Goal: Browse casually: Explore the website without a specific task or goal

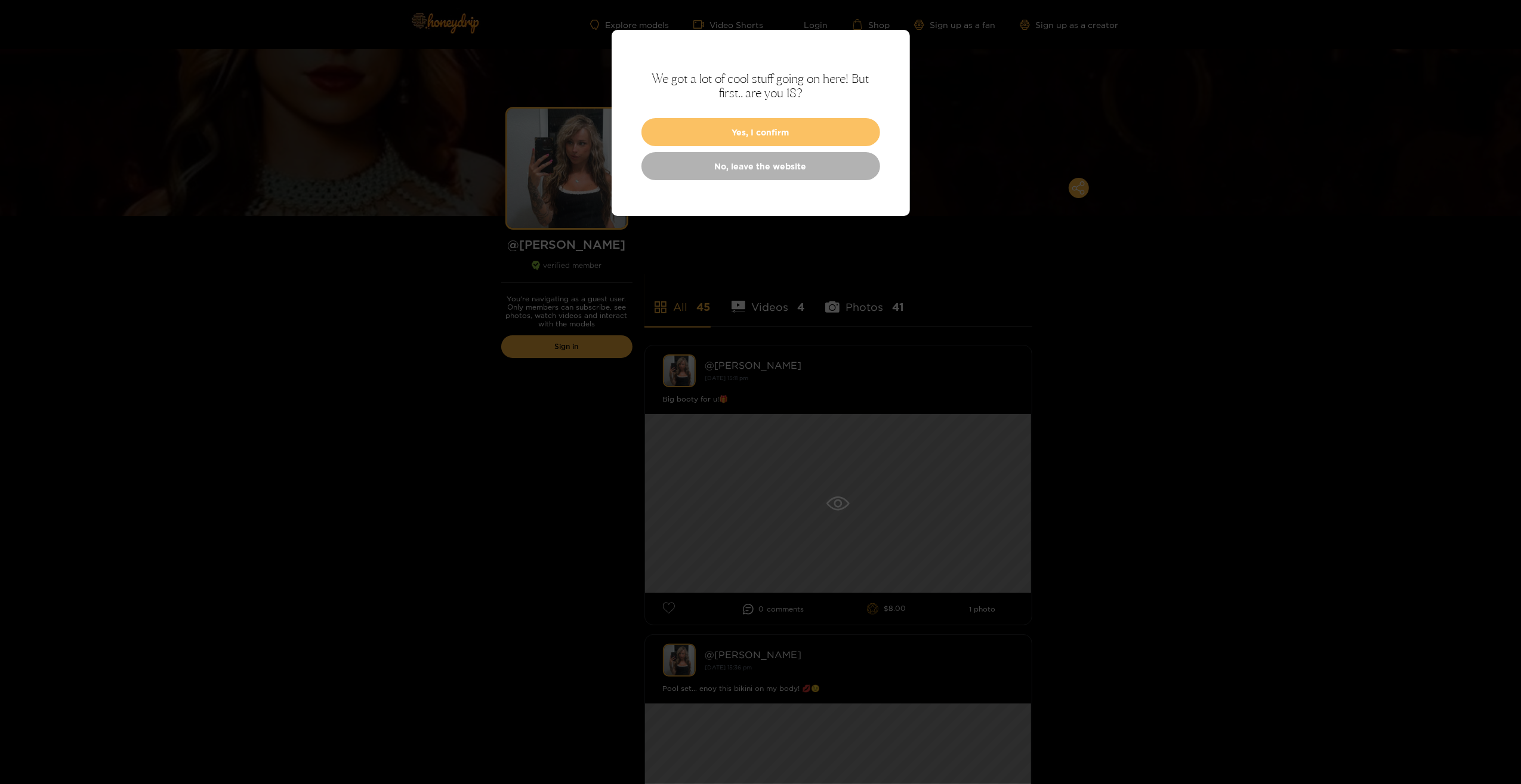
click at [765, 132] on button "Yes, I confirm" at bounding box center [761, 131] width 239 height 28
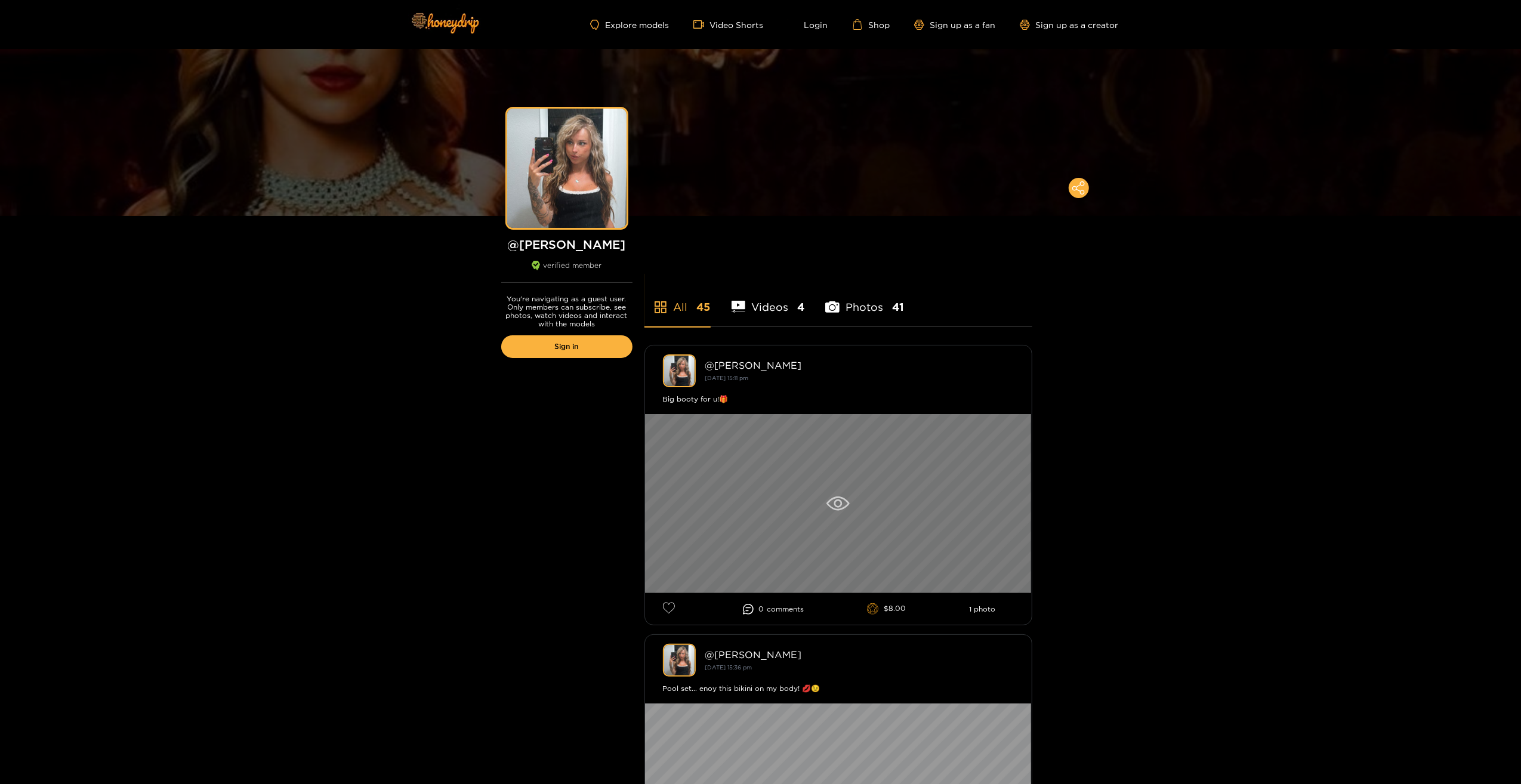
click at [849, 492] on div at bounding box center [838, 503] width 387 height 179
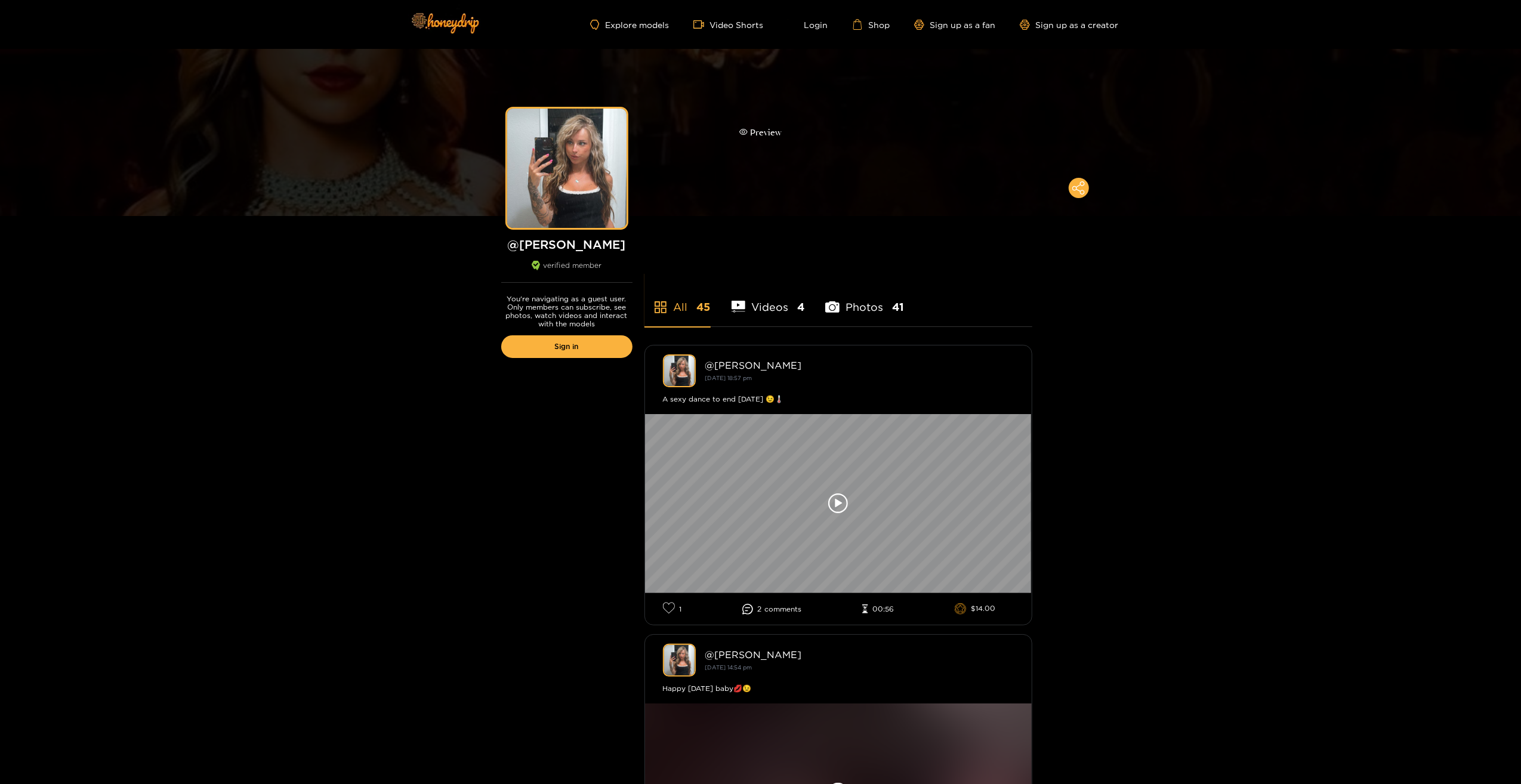
click at [273, 71] on div "Preview" at bounding box center [760, 132] width 1521 height 167
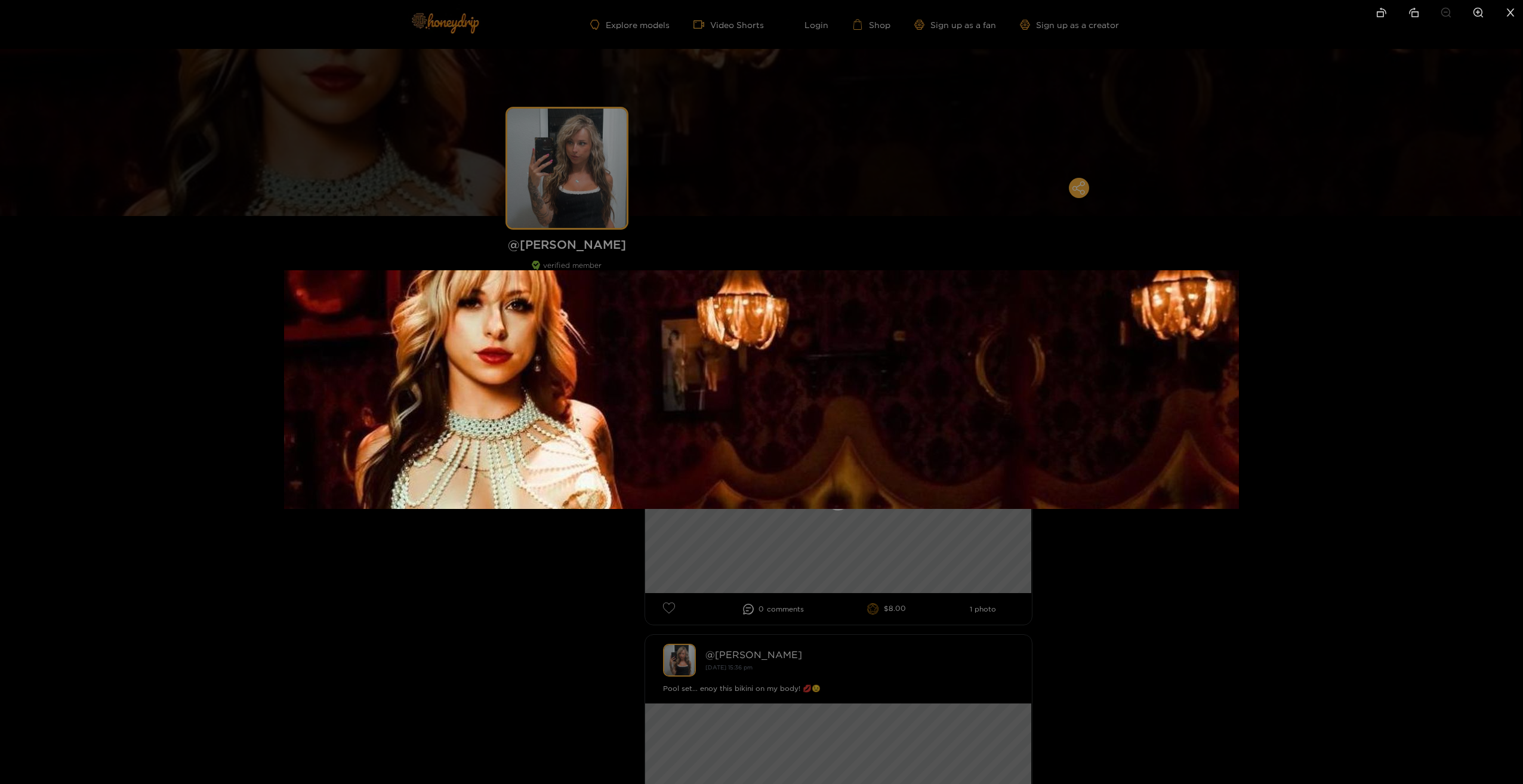
click at [201, 360] on div at bounding box center [762, 392] width 1523 height 784
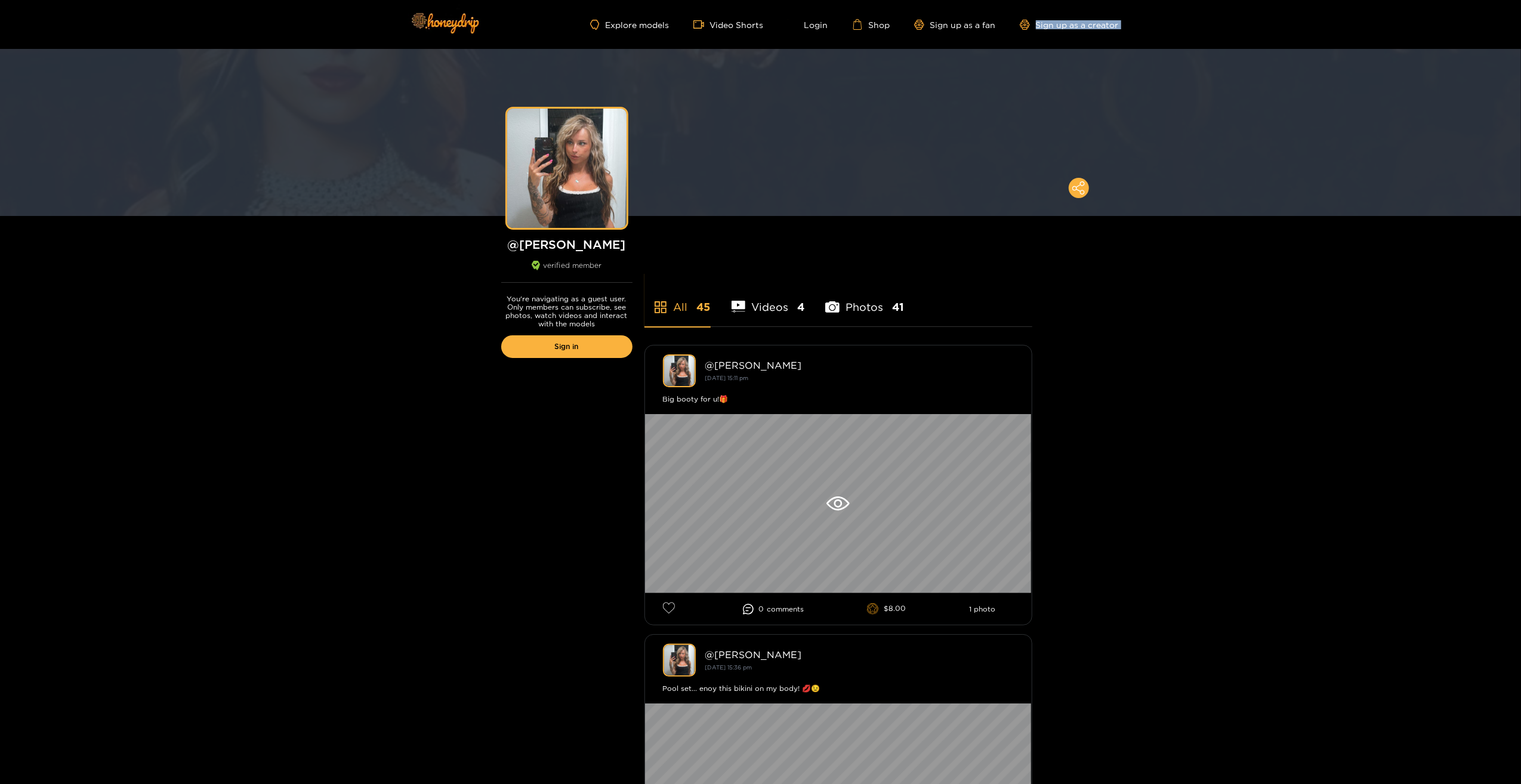
drag, startPoint x: 1520, startPoint y: 25, endPoint x: 1525, endPoint y: 71, distance: 46.3
click at [1520, 71] on html "Explore models Video Shorts Login Shop Sign up as a fan Sign up as a creator Pr…" at bounding box center [760, 392] width 1521 height 784
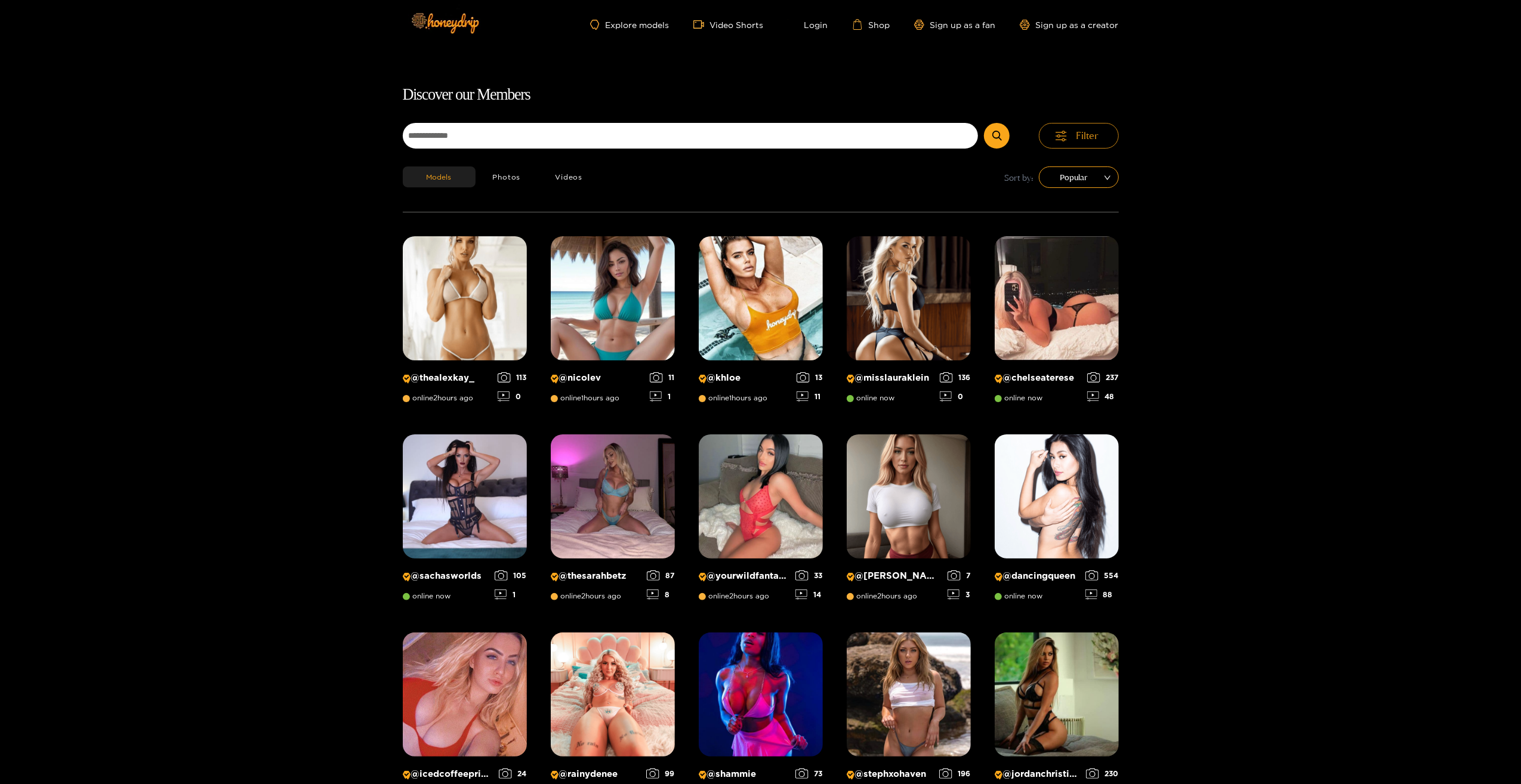
click at [1103, 135] on button "Filter" at bounding box center [1079, 136] width 80 height 26
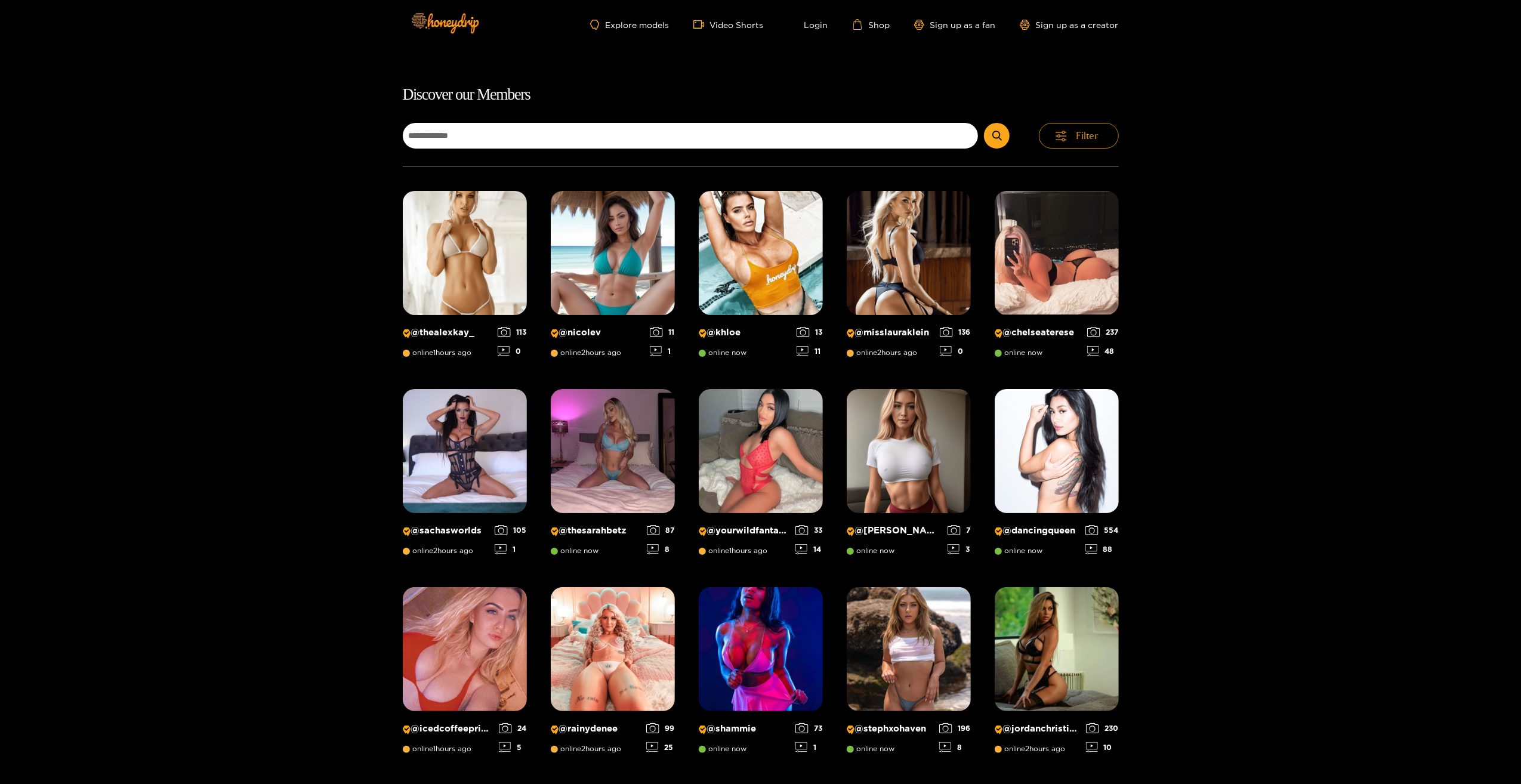
click at [1091, 135] on span "Filter" at bounding box center [1088, 135] width 23 height 14
